Goal: Task Accomplishment & Management: Complete application form

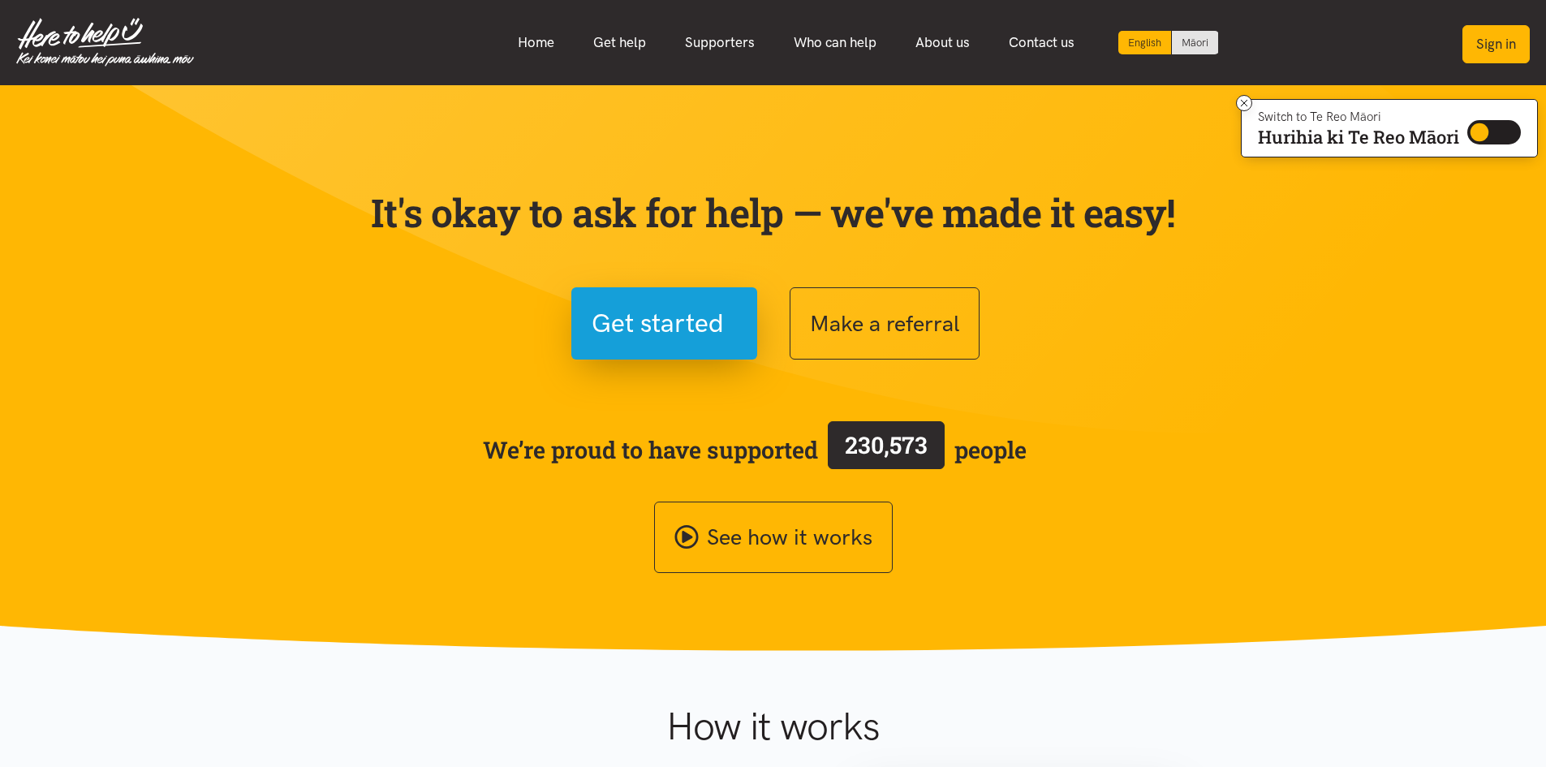
click at [1484, 54] on button "Sign in" at bounding box center [1496, 44] width 67 height 38
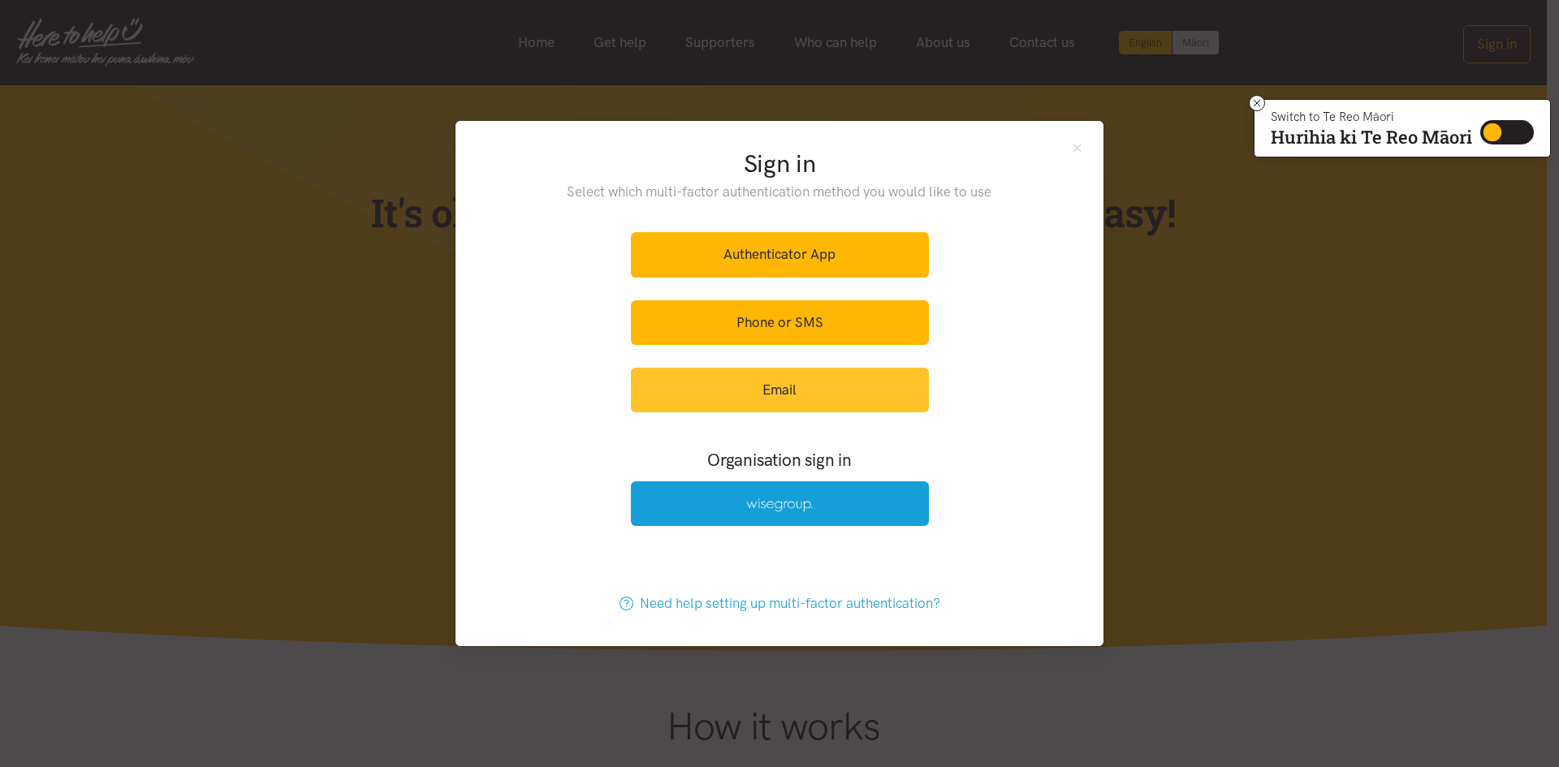
click at [809, 400] on link "Email" at bounding box center [780, 390] width 298 height 45
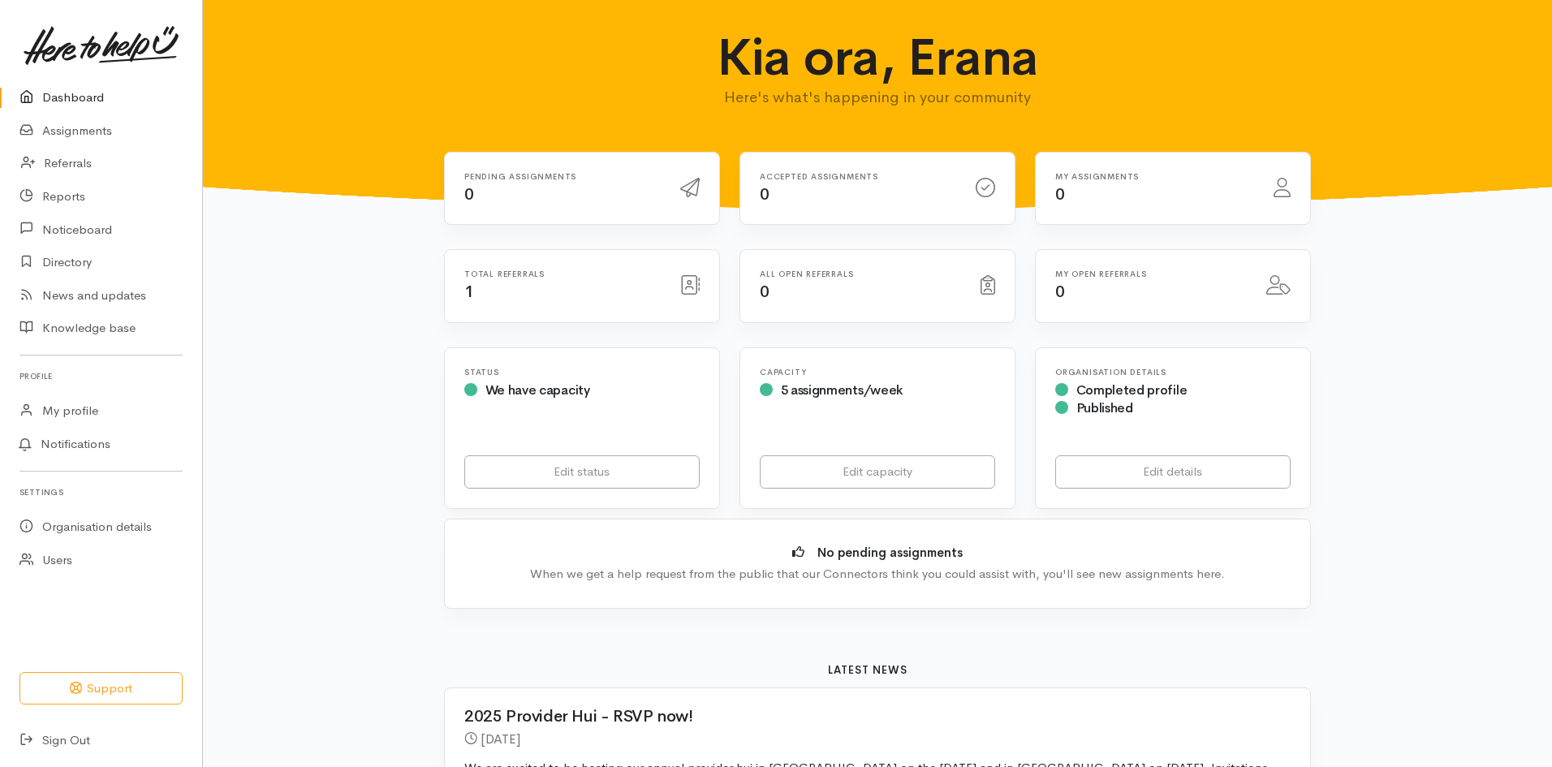
click at [100, 97] on link "Dashboard" at bounding box center [101, 97] width 202 height 33
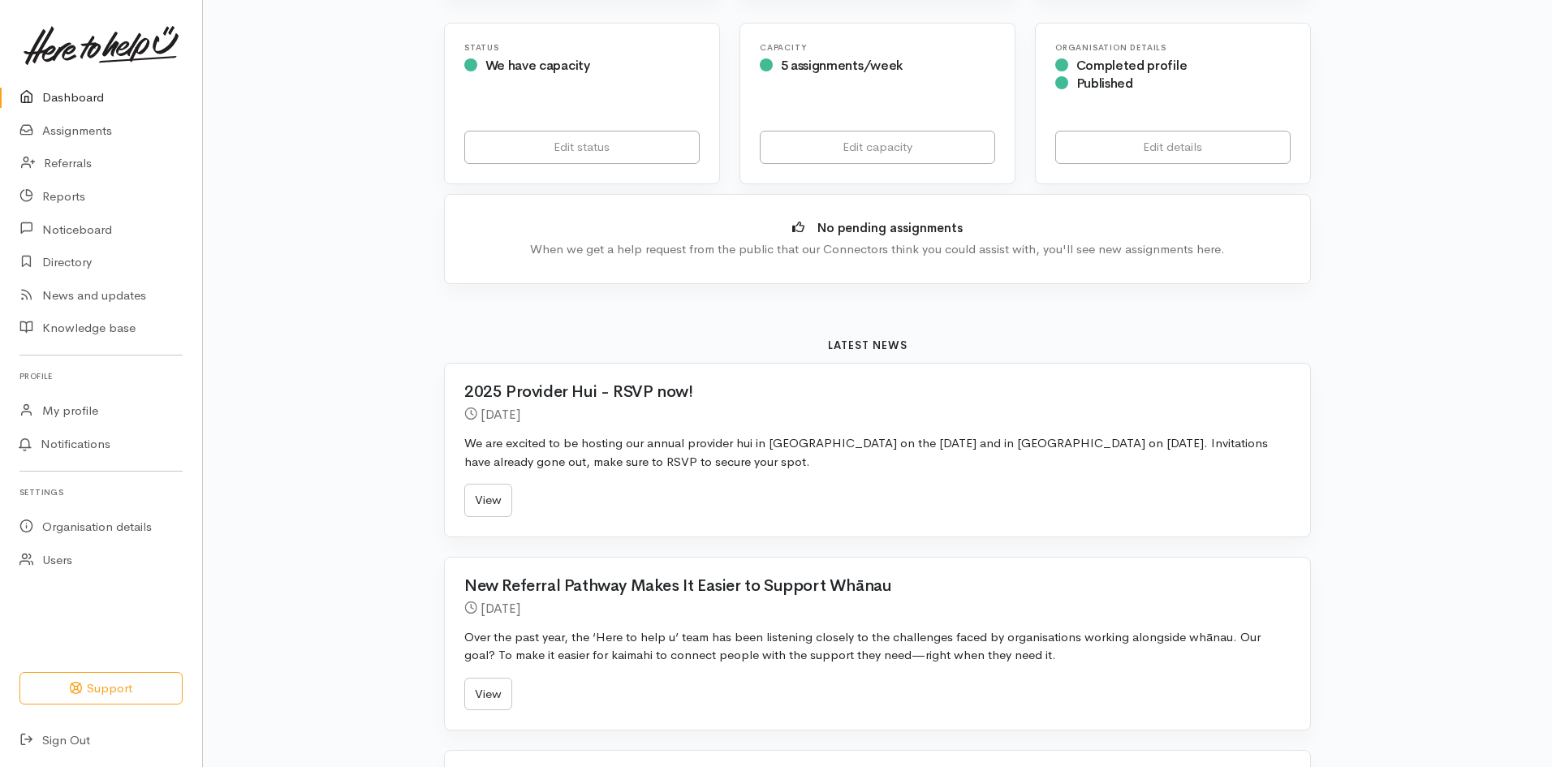
scroll to position [81, 0]
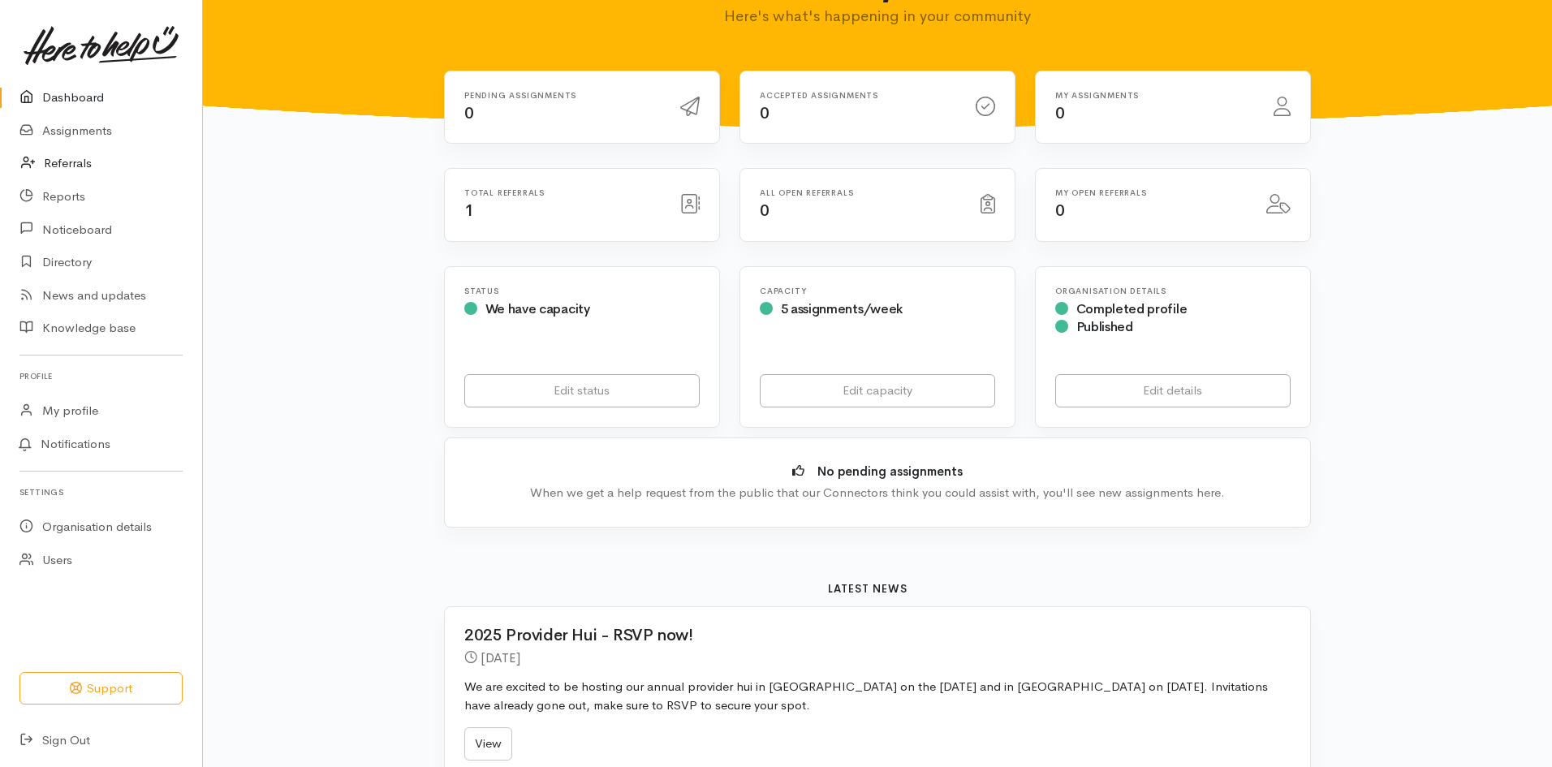
click at [88, 157] on link "Referrals" at bounding box center [101, 163] width 202 height 33
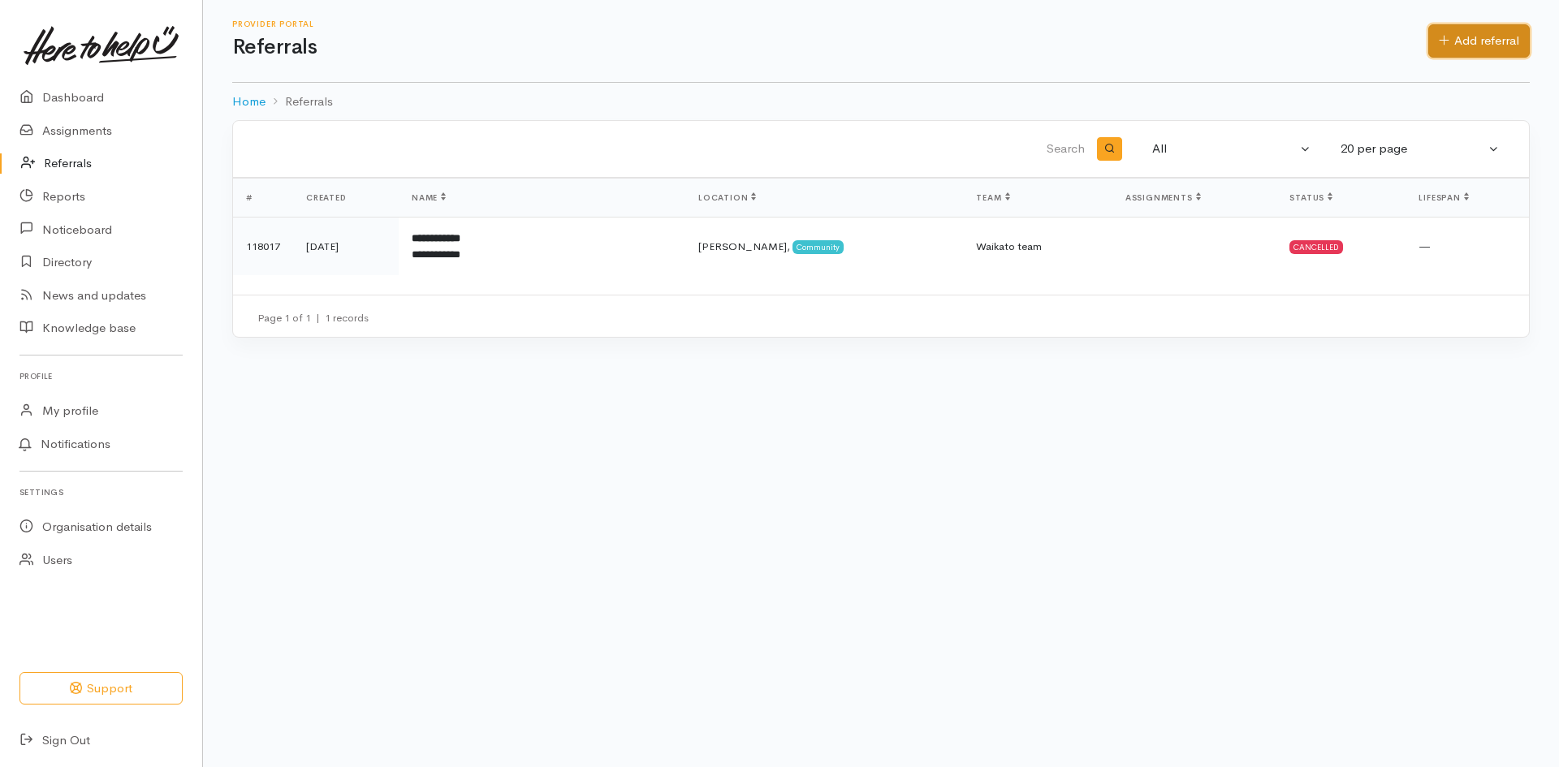
click at [1491, 41] on link "Add referral" at bounding box center [1478, 40] width 101 height 33
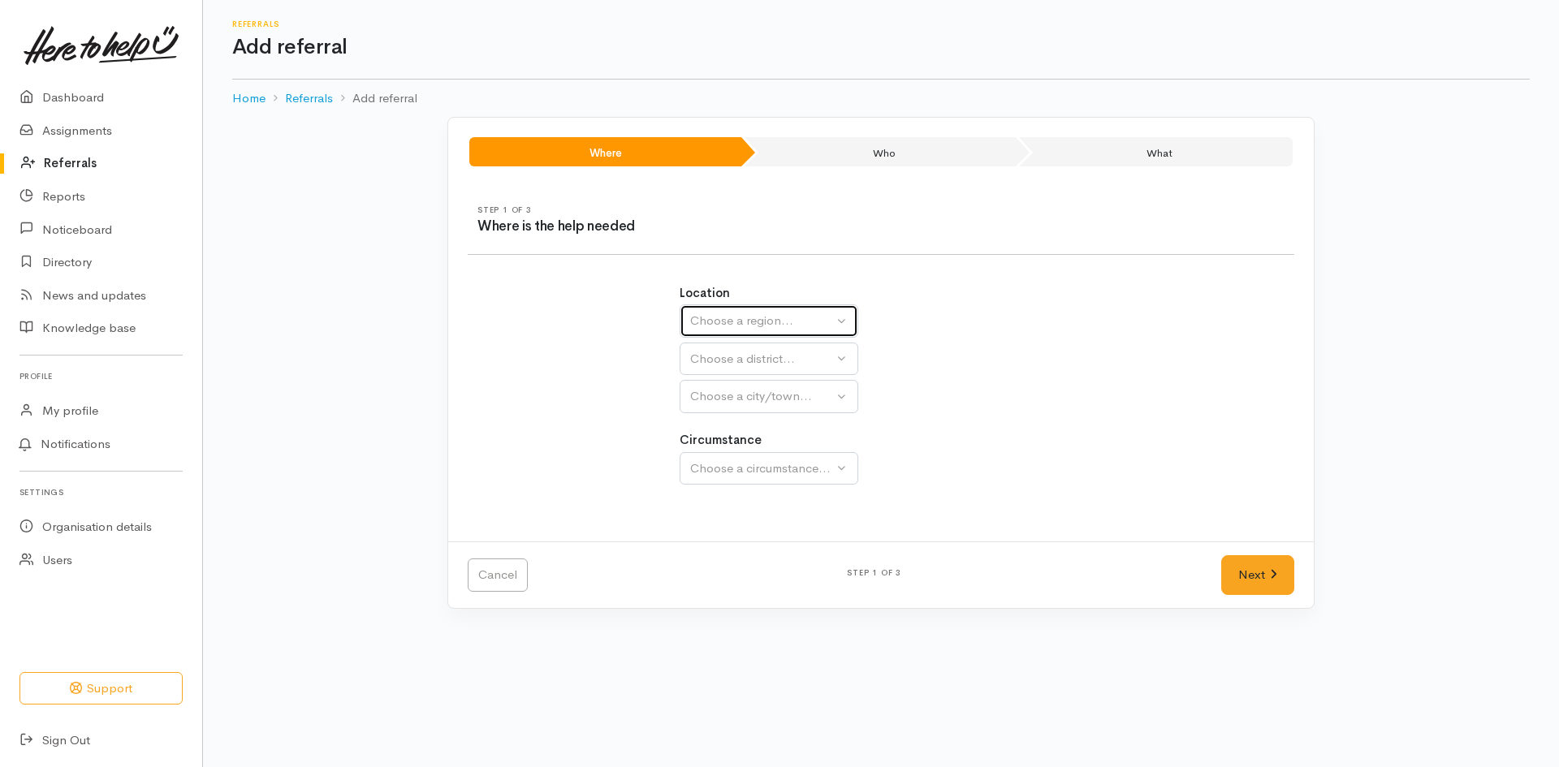
click at [845, 330] on button "Choose a region..." at bounding box center [768, 320] width 179 height 33
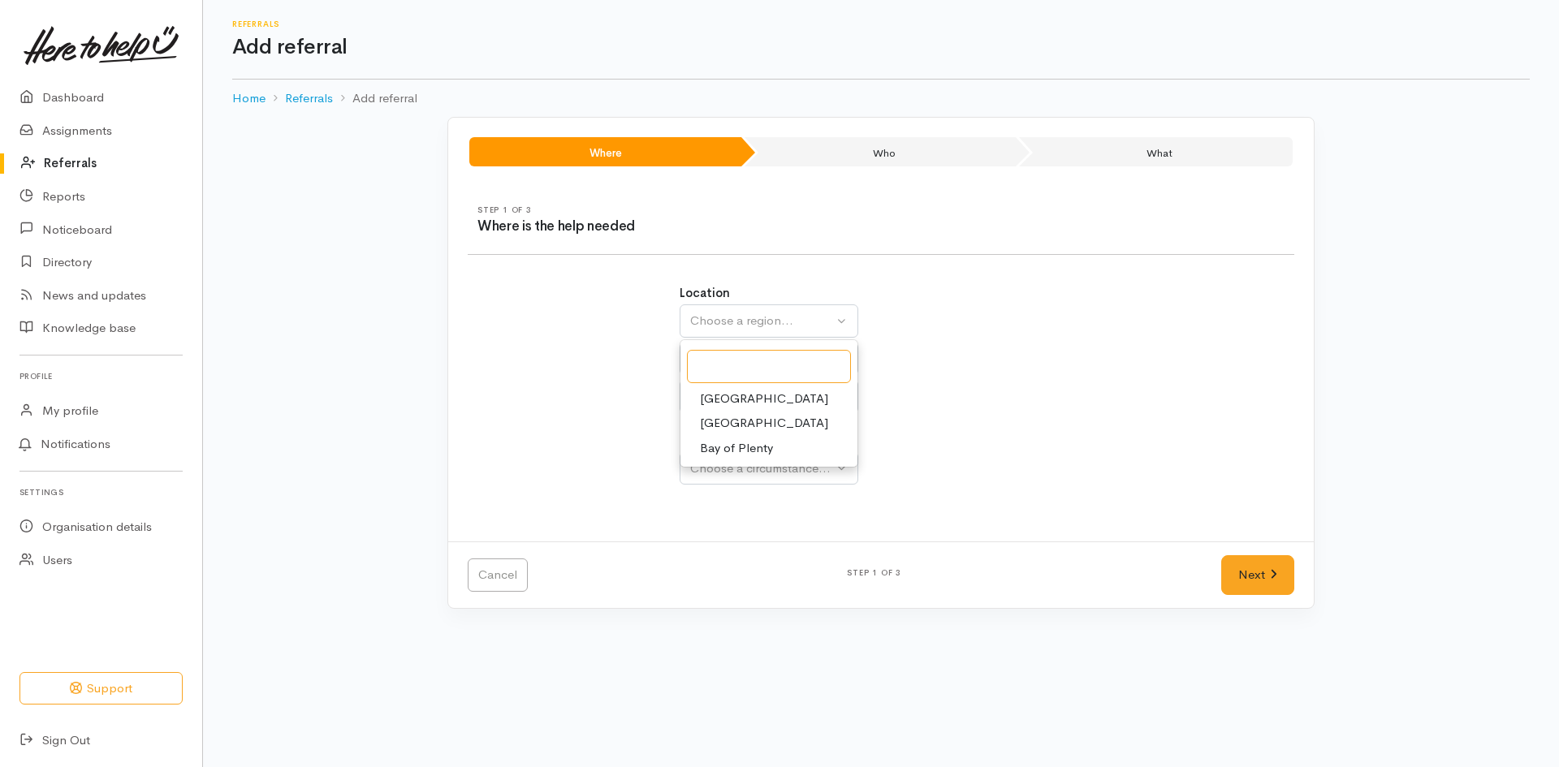
click at [845, 330] on button "Choose a region..." at bounding box center [768, 320] width 179 height 33
click at [783, 429] on link "Waikato" at bounding box center [768, 423] width 177 height 25
select select "3"
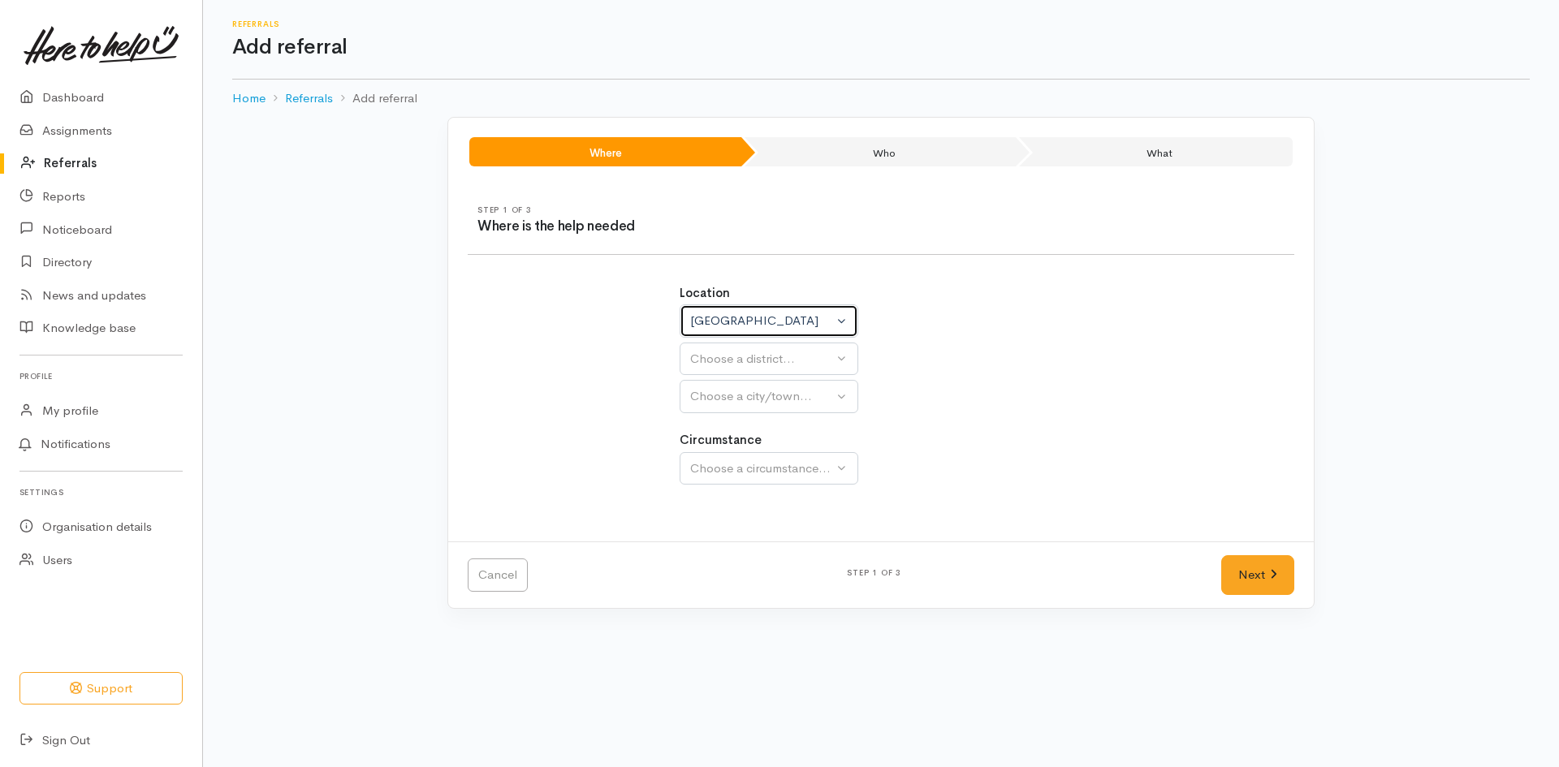
select select
click at [834, 367] on div "Choose a district..." at bounding box center [804, 359] width 228 height 19
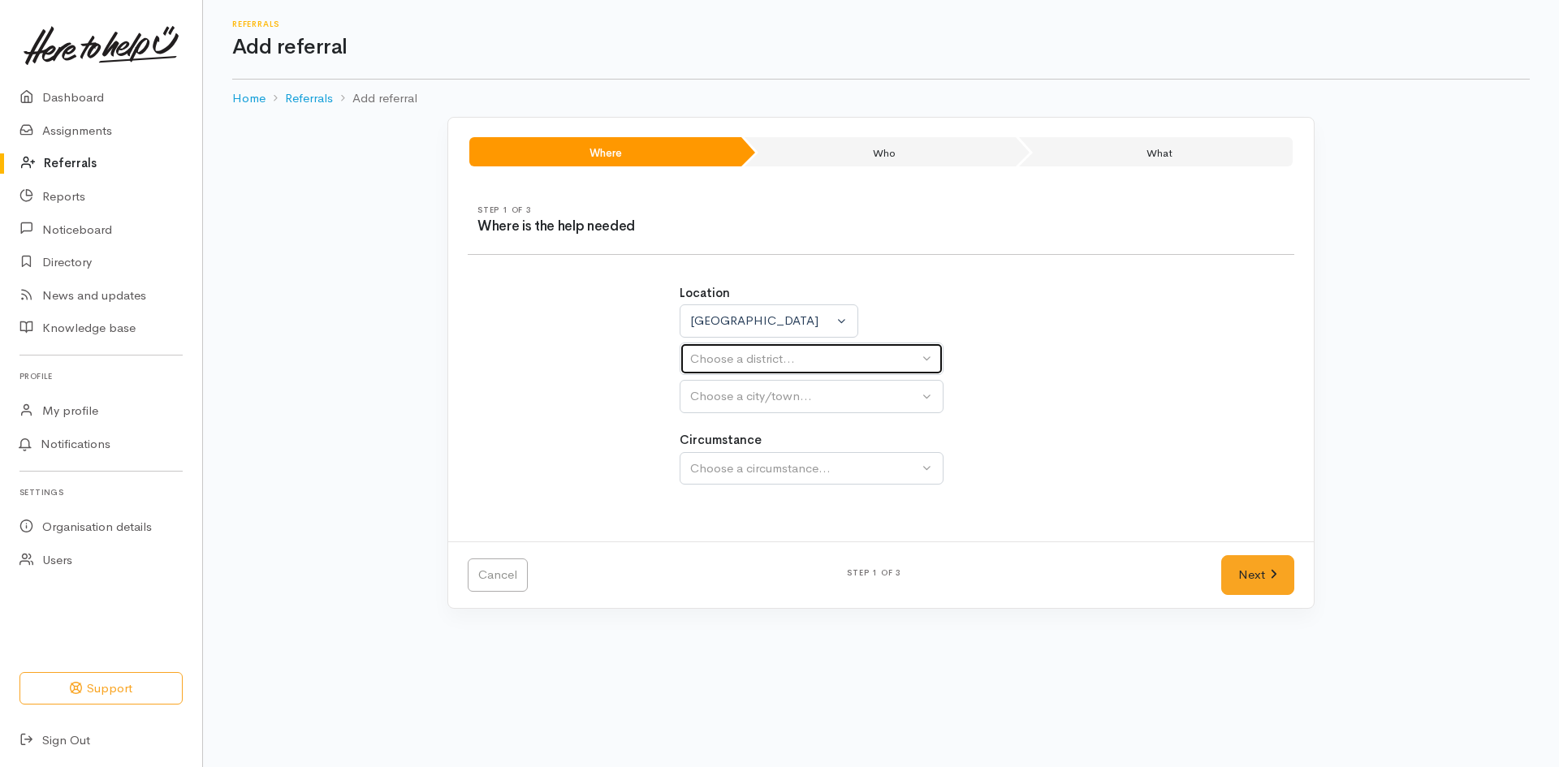
click at [838, 367] on div "Choose a district..." at bounding box center [804, 359] width 228 height 19
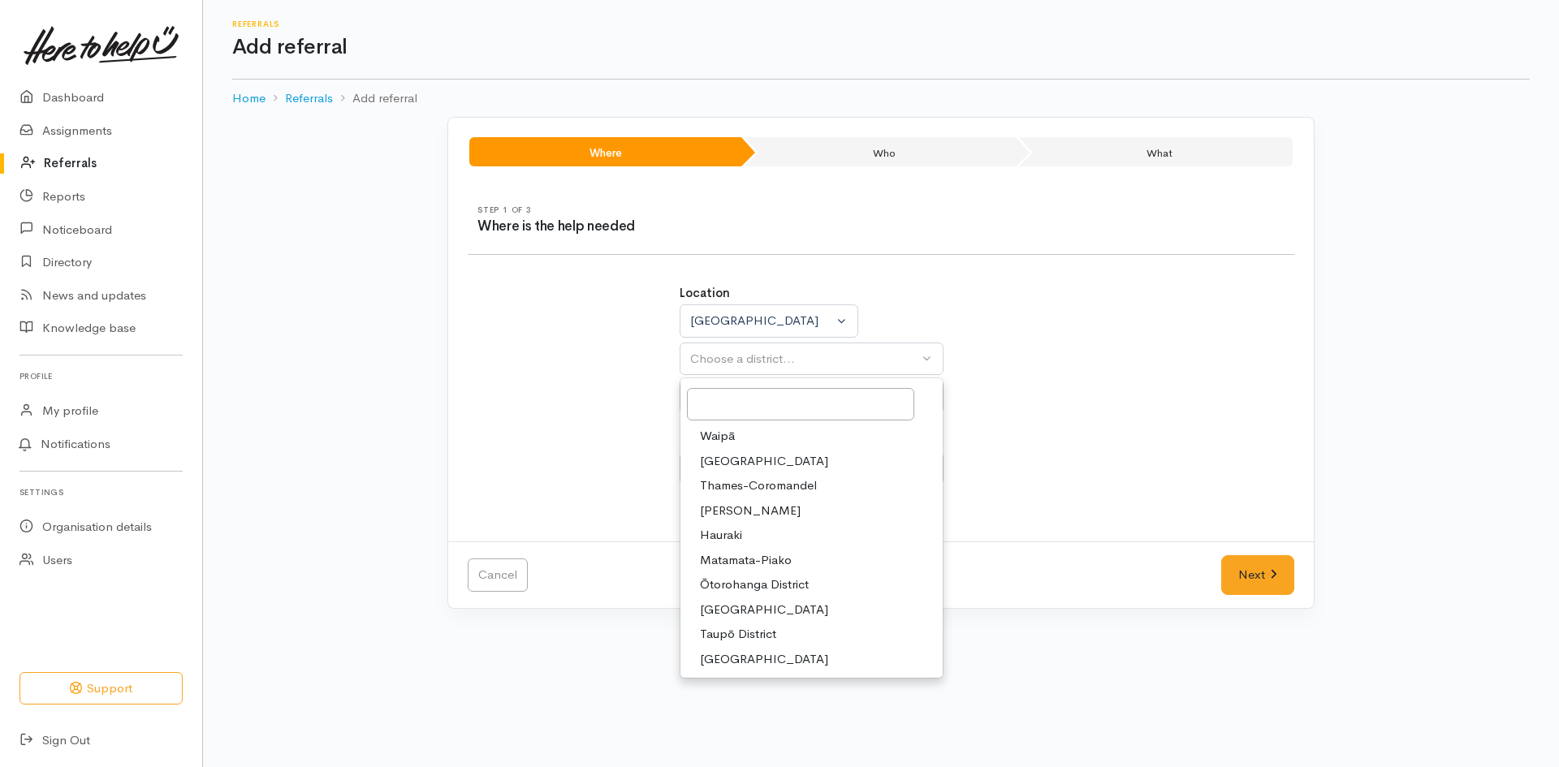
click at [733, 511] on span "Hamilton" at bounding box center [750, 511] width 101 height 19
select select "4"
select select
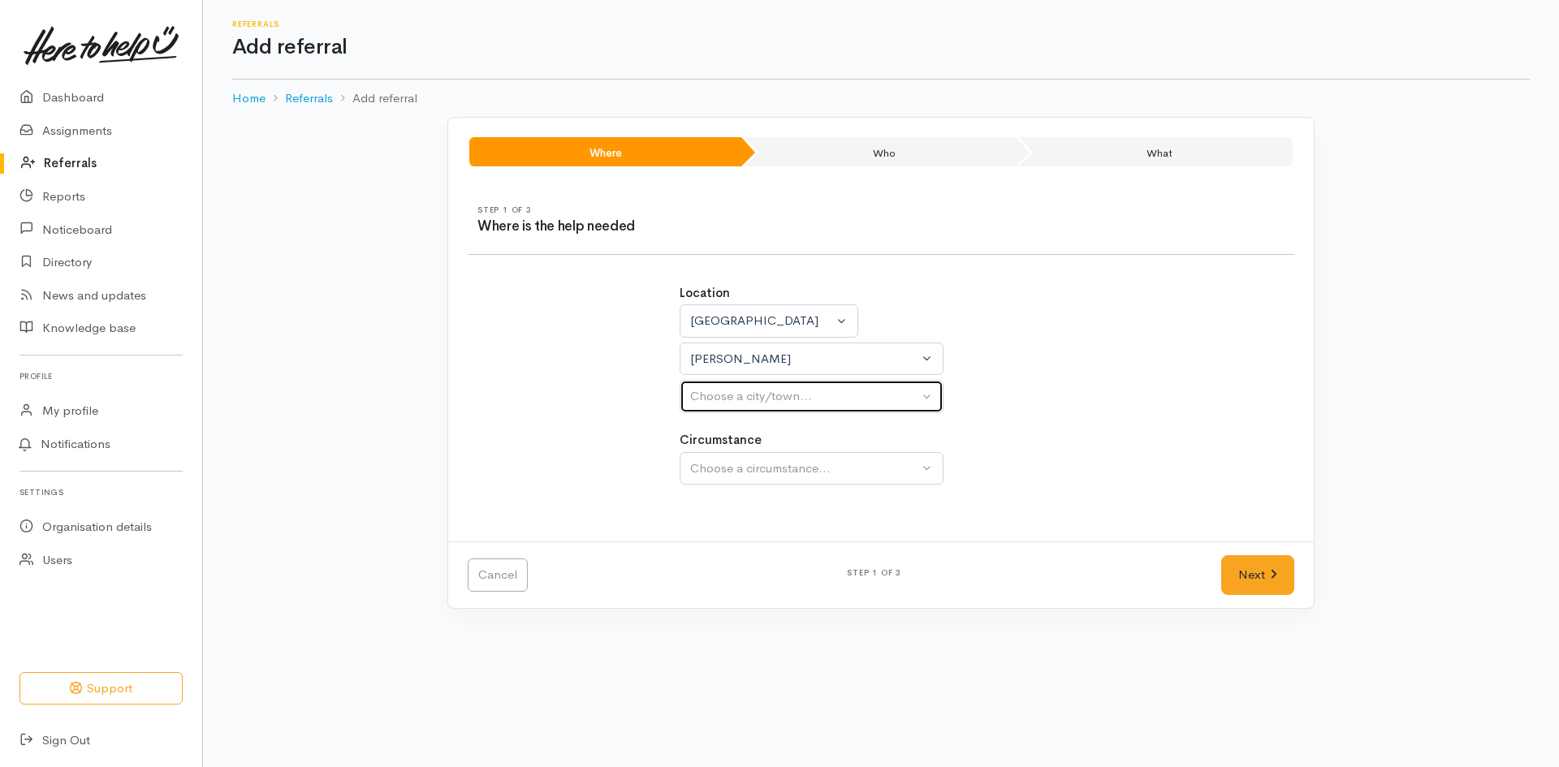
click at [848, 399] on div "Choose a city/town..." at bounding box center [804, 396] width 228 height 19
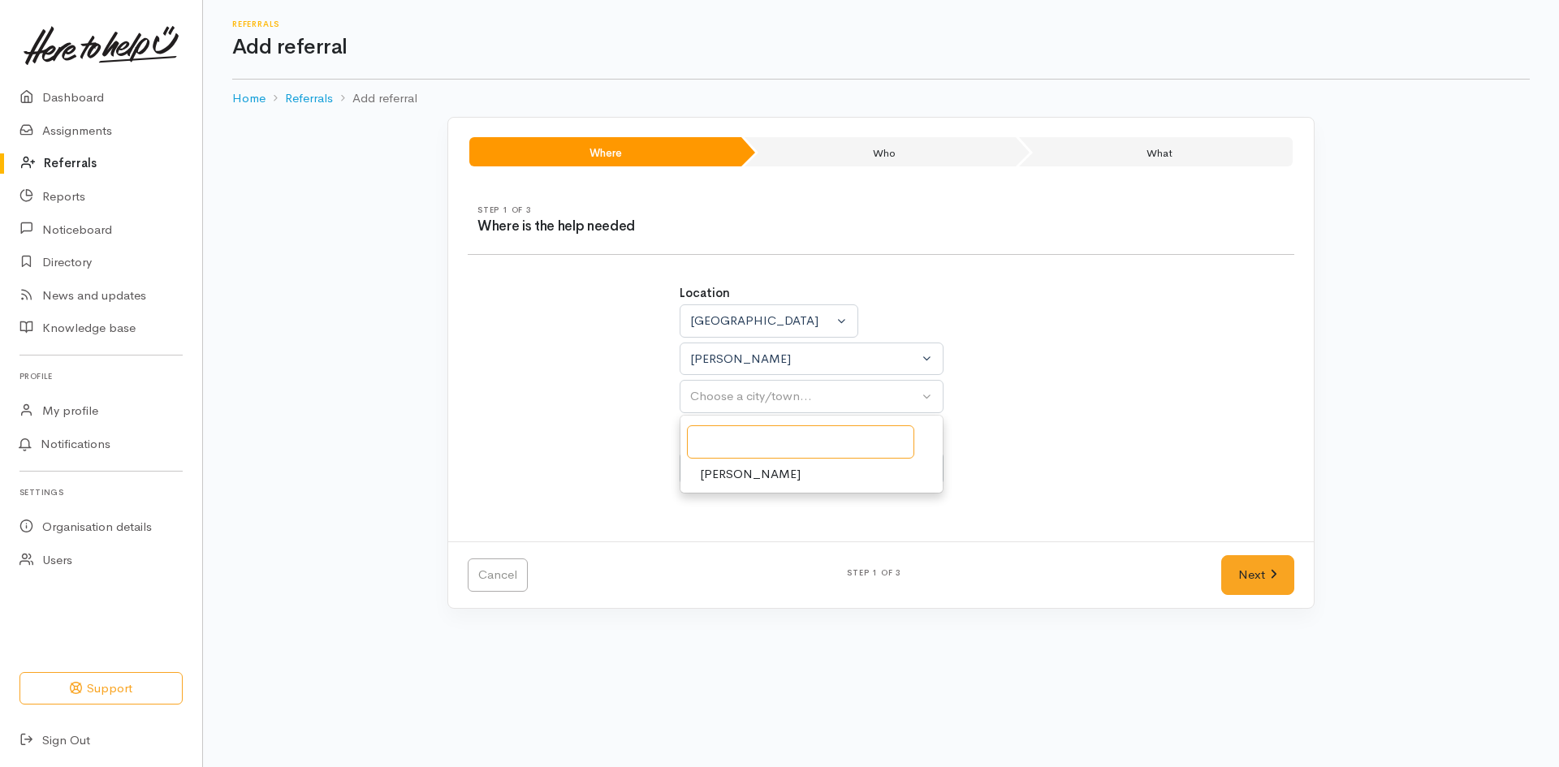
click at [841, 434] on input "Search" at bounding box center [800, 441] width 227 height 33
click at [738, 466] on span "Hamilton" at bounding box center [750, 474] width 101 height 19
select select "1"
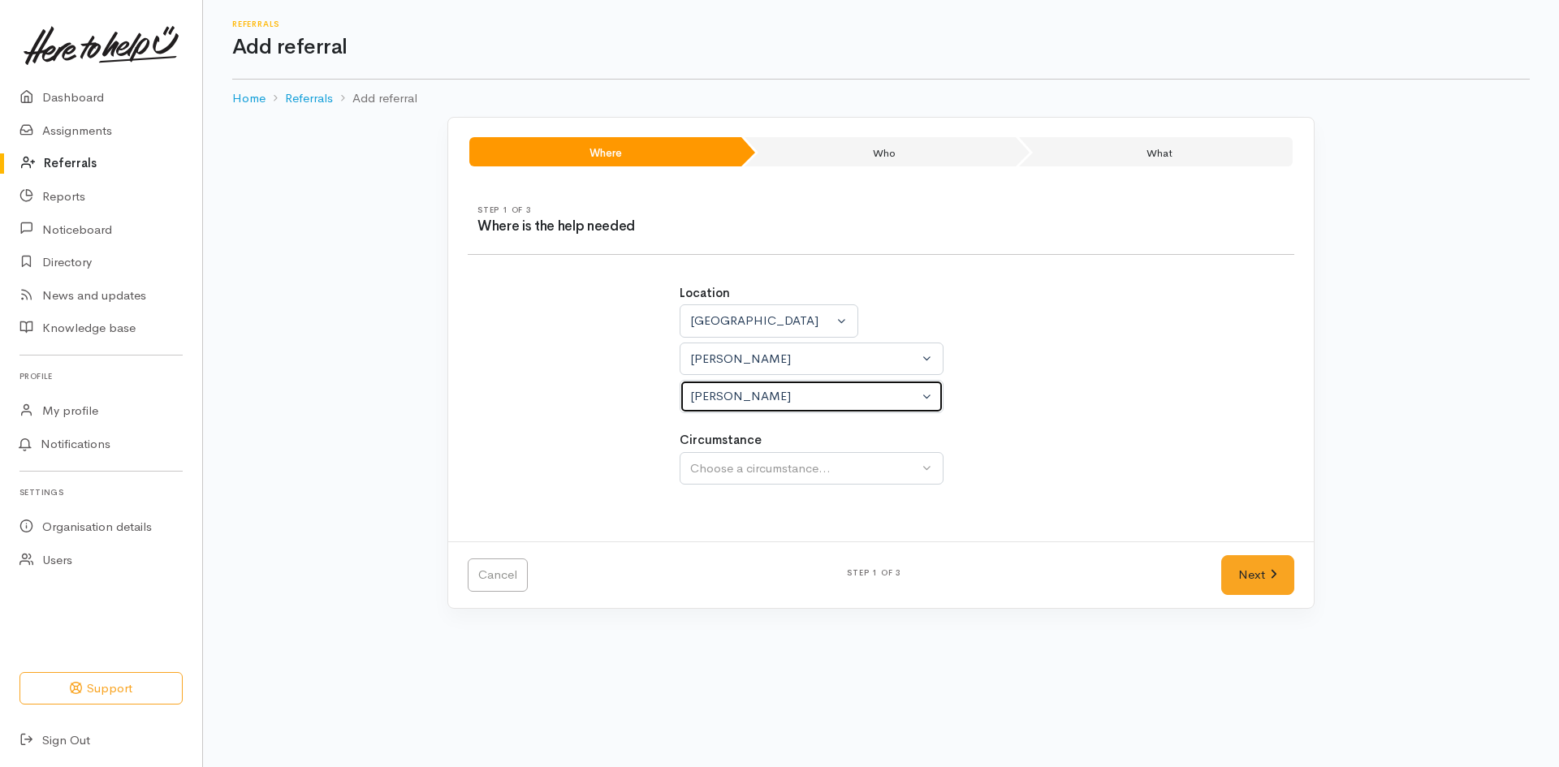
select select
click at [845, 387] on div "Hamilton" at bounding box center [804, 396] width 228 height 19
click at [817, 387] on div "Hamilton" at bounding box center [804, 396] width 228 height 19
click at [817, 388] on div "Hamilton" at bounding box center [804, 396] width 228 height 19
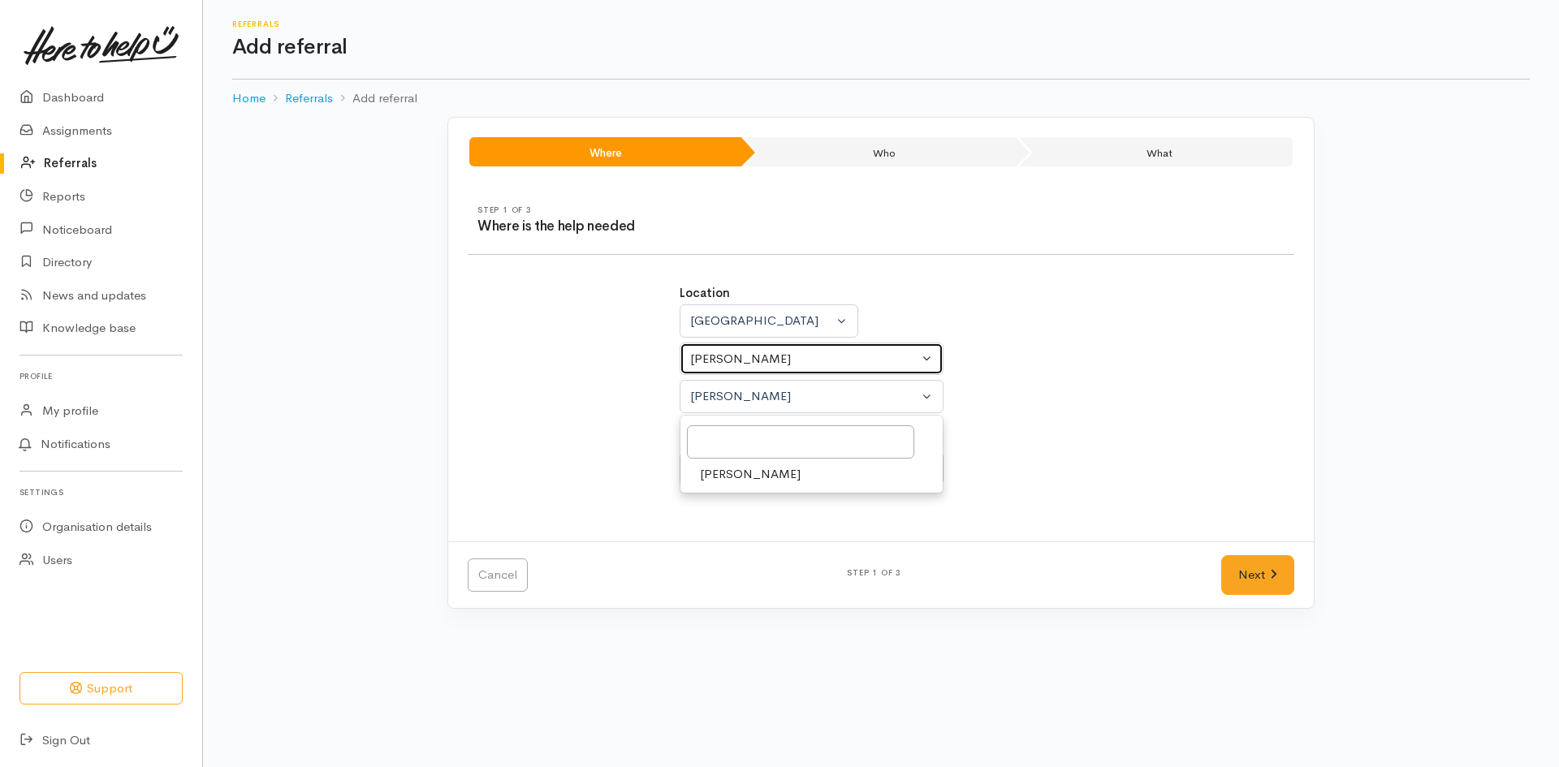
click at [911, 351] on div "Hamilton" at bounding box center [804, 359] width 228 height 19
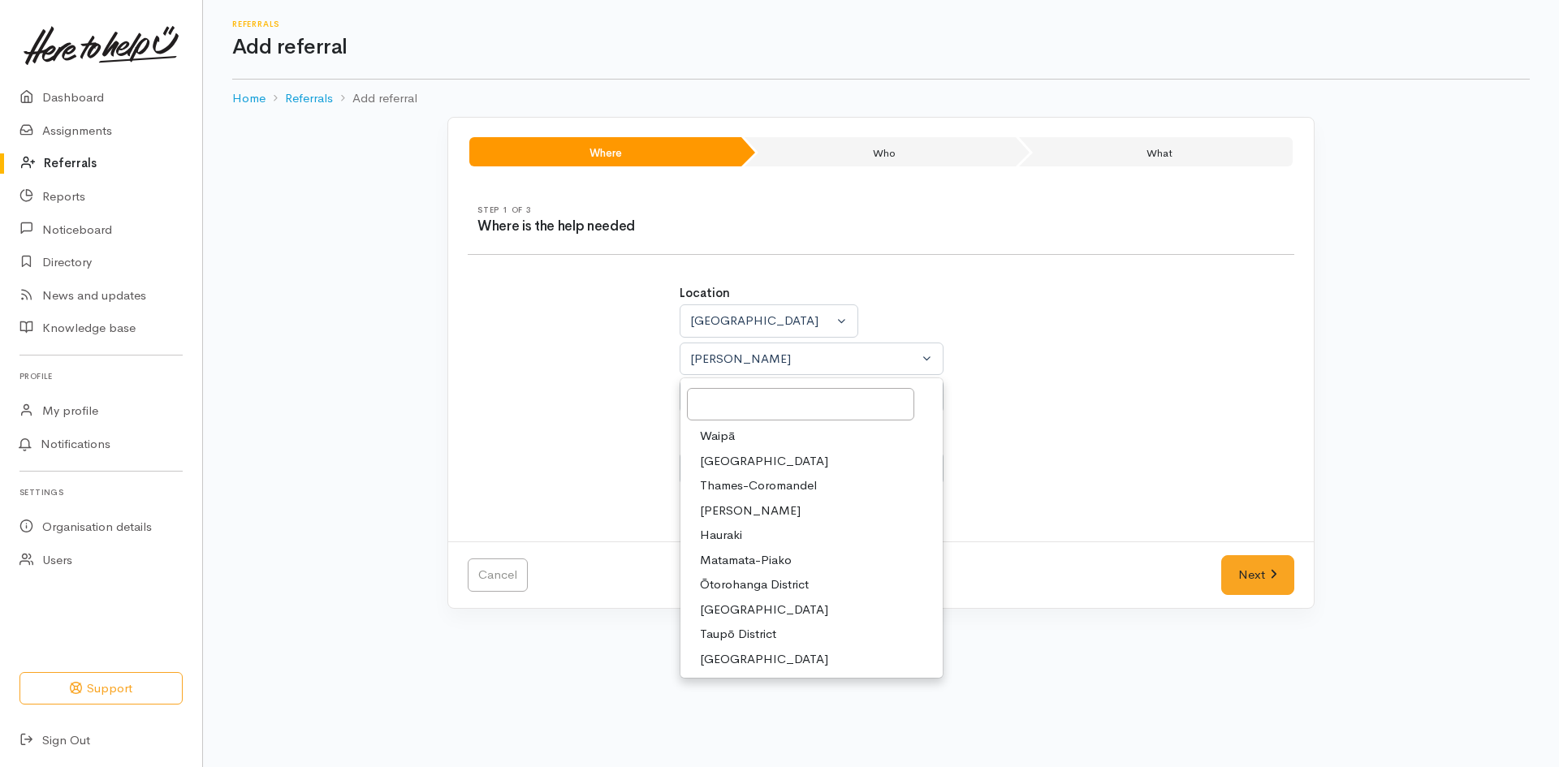
click at [718, 515] on span "Hamilton" at bounding box center [750, 511] width 101 height 19
select select "4"
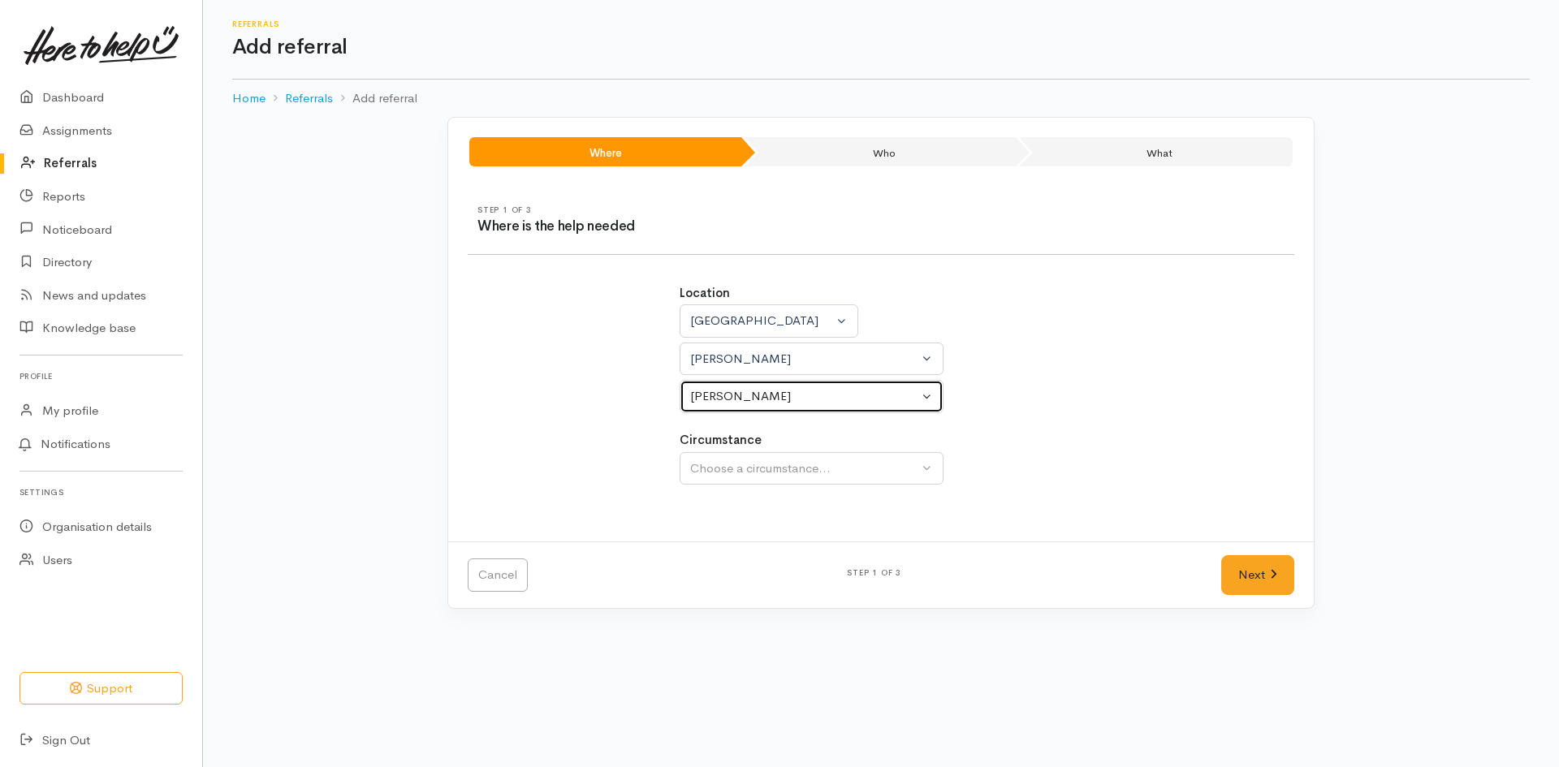
click at [929, 405] on button "Hamilton" at bounding box center [811, 396] width 264 height 33
click at [928, 399] on button "Hamilton" at bounding box center [811, 396] width 264 height 33
click at [837, 394] on div "Hamilton" at bounding box center [804, 396] width 228 height 19
click at [847, 392] on div "Hamilton" at bounding box center [804, 396] width 228 height 19
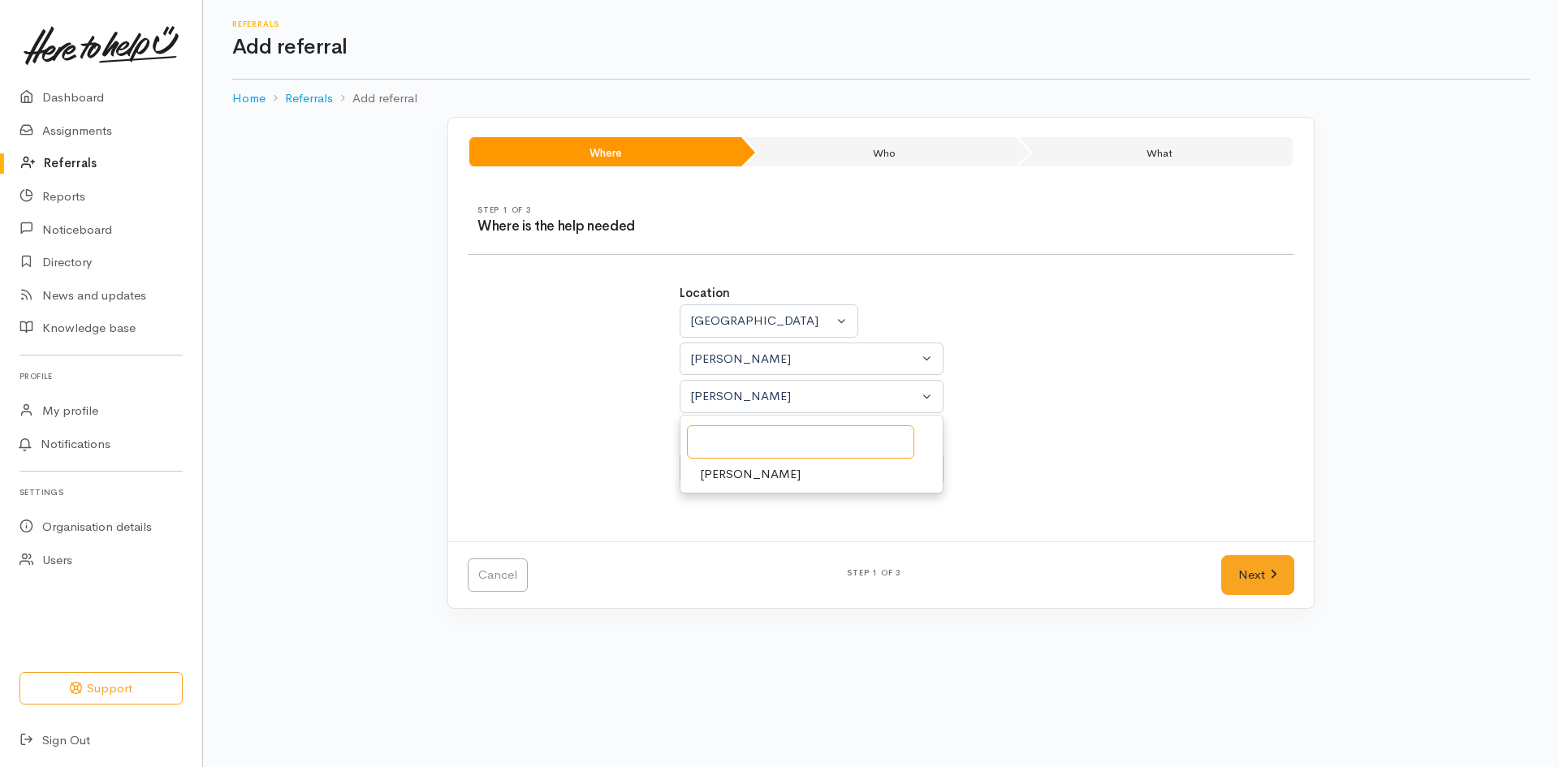
click at [847, 444] on input "Search" at bounding box center [800, 441] width 227 height 33
type input "Crawshaw"
click at [972, 495] on div "Location Auckland Waikato Bay of Plenty Waikato Auckland Waikato Bay of Plenty …" at bounding box center [881, 393] width 423 height 257
click at [831, 467] on div "Choose a circumstance..." at bounding box center [804, 468] width 228 height 19
click at [920, 467] on button "Choose a circumstance..." at bounding box center [811, 468] width 264 height 33
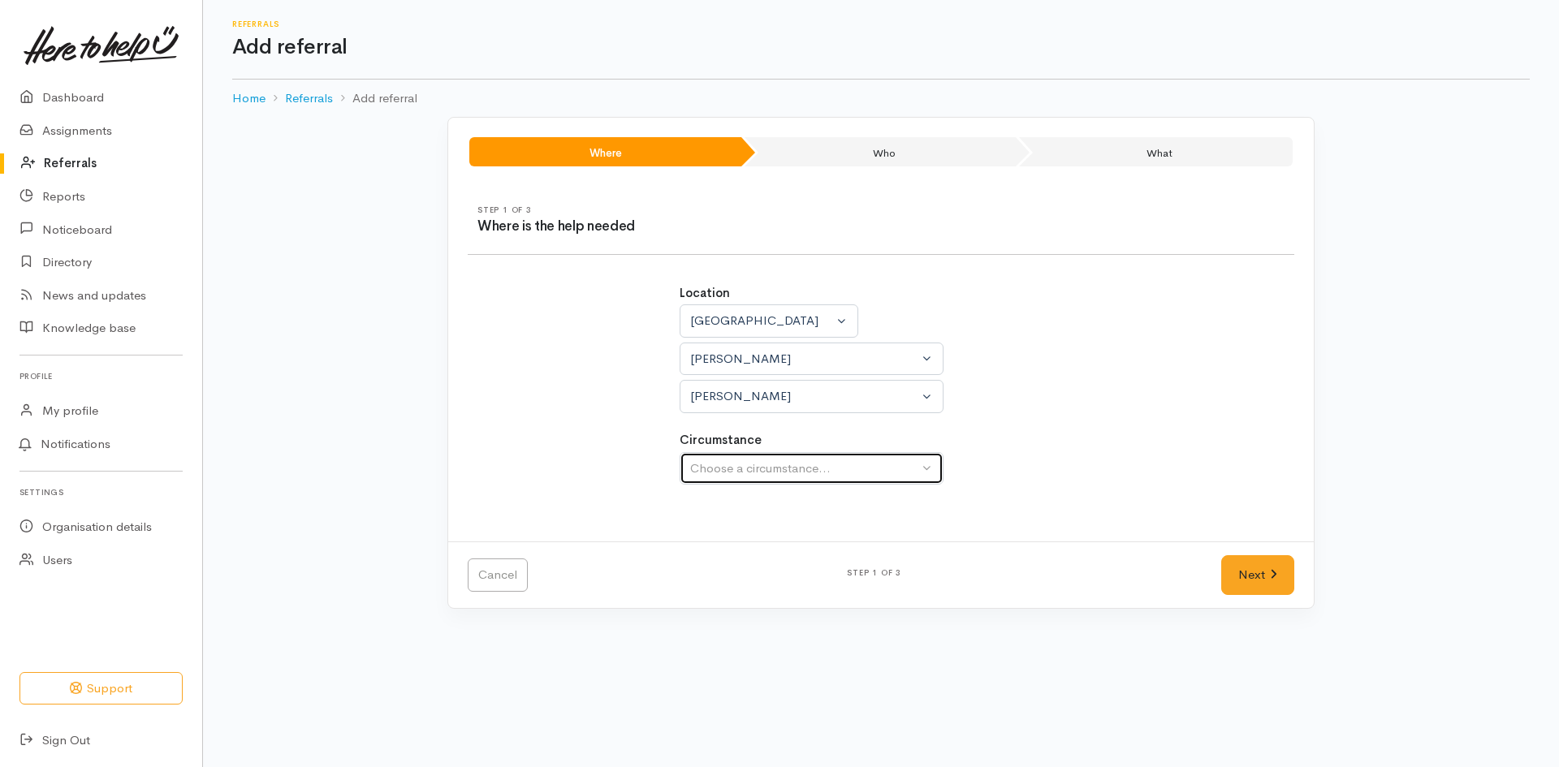
click at [920, 467] on button "Choose a circumstance..." at bounding box center [811, 468] width 264 height 33
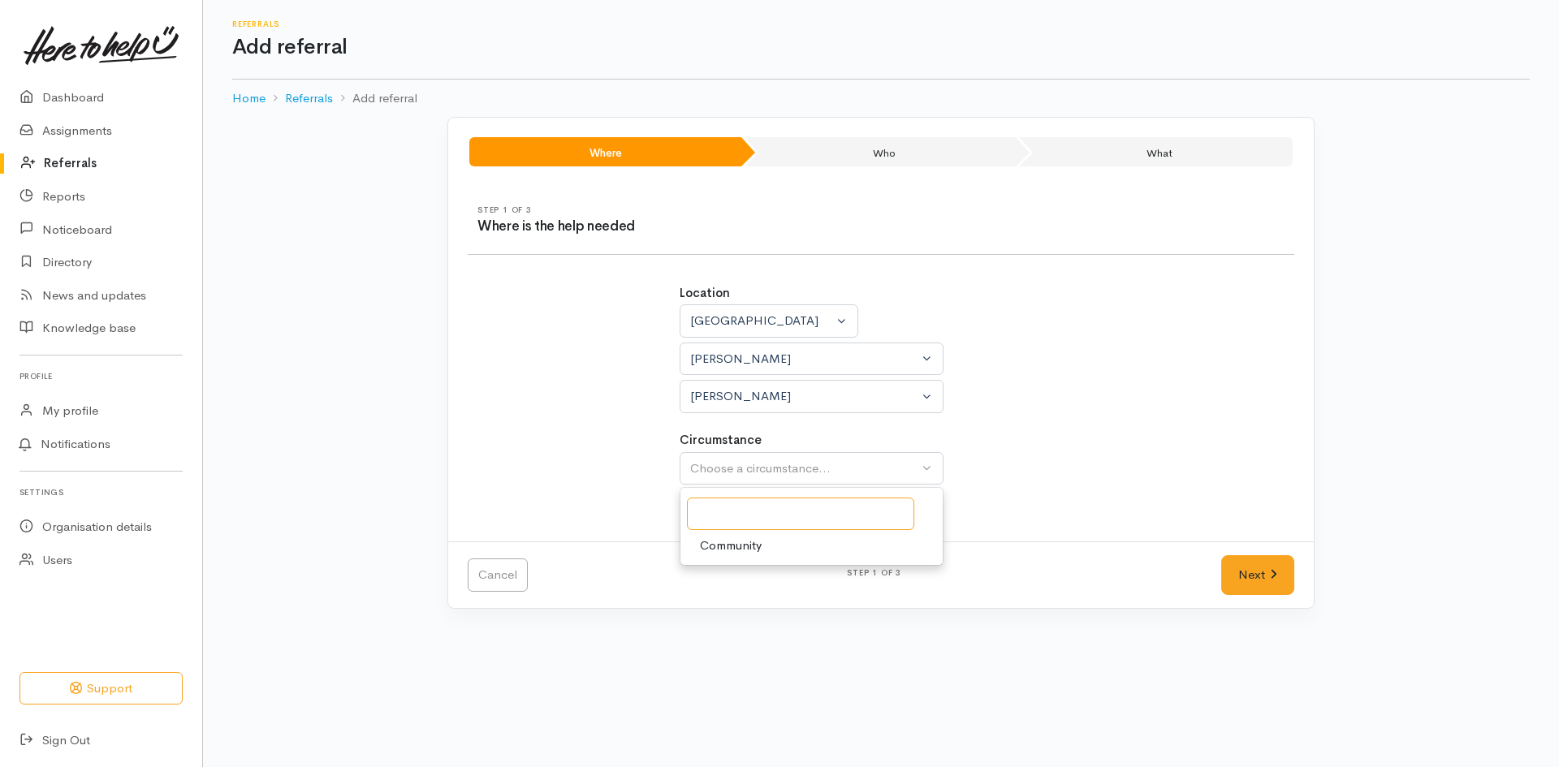
click at [865, 512] on input "Search" at bounding box center [800, 514] width 227 height 33
type input "C"
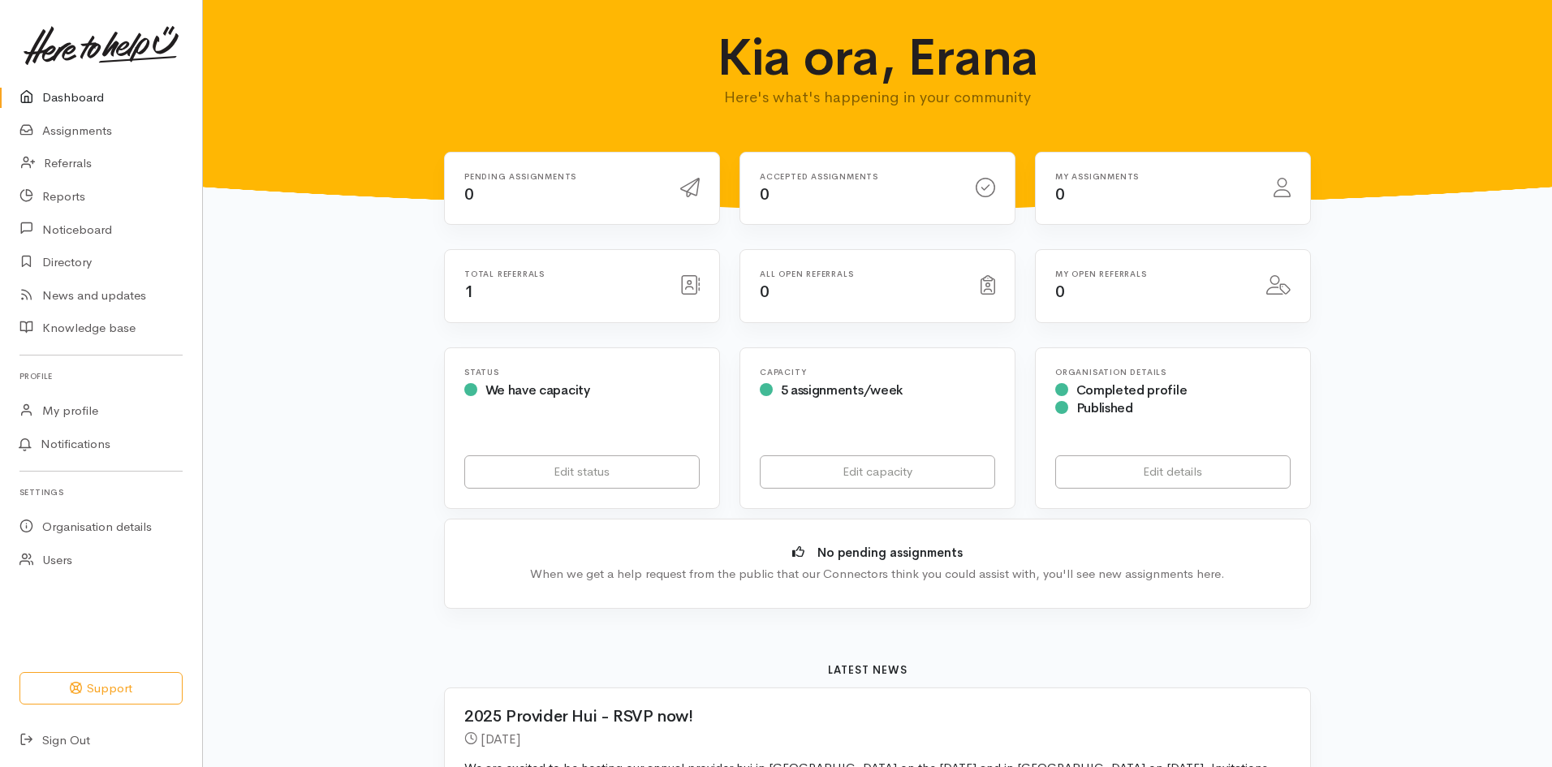
scroll to position [86, 0]
